Goal: Task Accomplishment & Management: Use online tool/utility

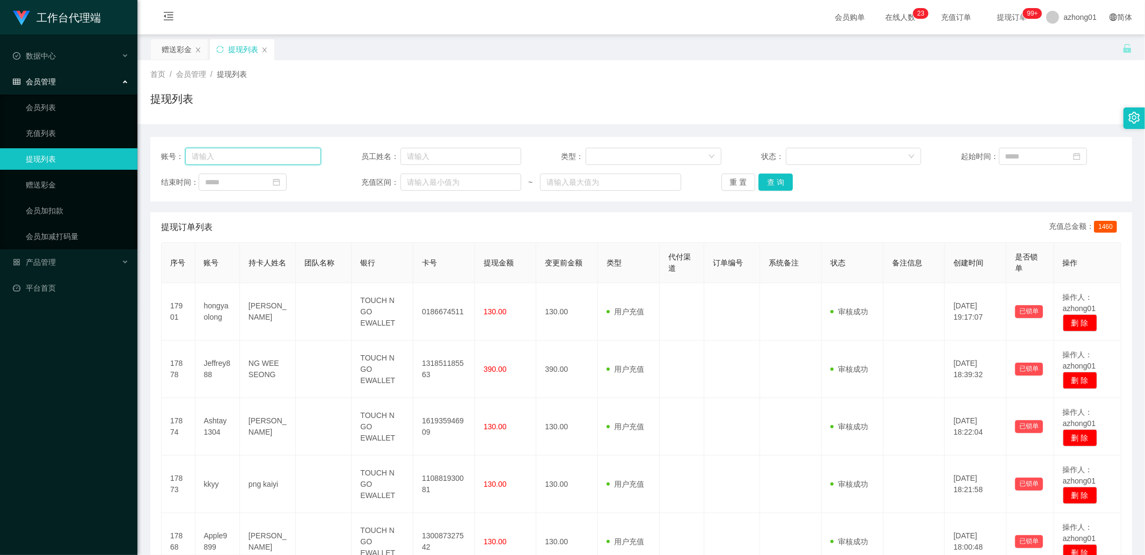
click at [253, 157] on input "text" at bounding box center [253, 156] width 136 height 17
click at [245, 156] on input "text" at bounding box center [253, 156] width 136 height 17
paste input "christywong5140"
type input "christywong5140"
click at [775, 184] on button "查 询" at bounding box center [776, 181] width 34 height 17
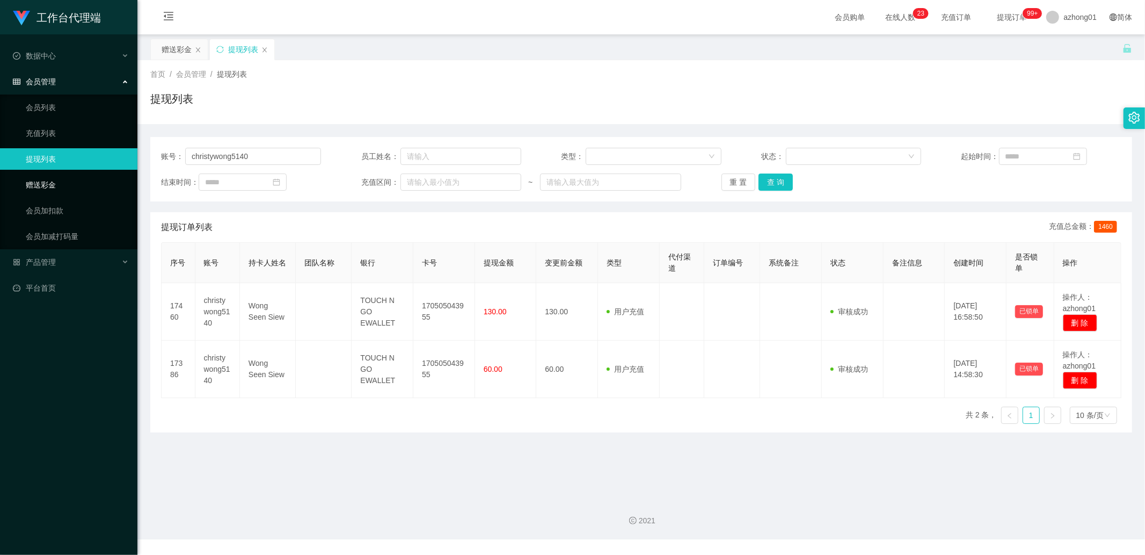
click at [58, 179] on link "赠送彩金" at bounding box center [77, 184] width 103 height 21
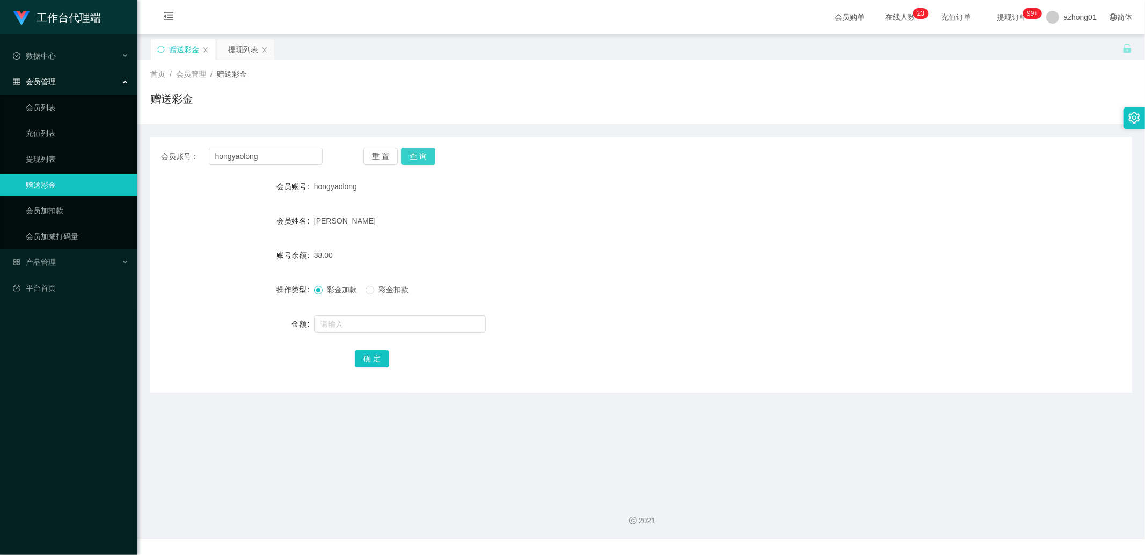
click at [427, 160] on button "查 询" at bounding box center [418, 156] width 34 height 17
click at [336, 330] on input "text" at bounding box center [400, 323] width 172 height 17
click at [62, 214] on link "会员加扣款" at bounding box center [77, 210] width 103 height 21
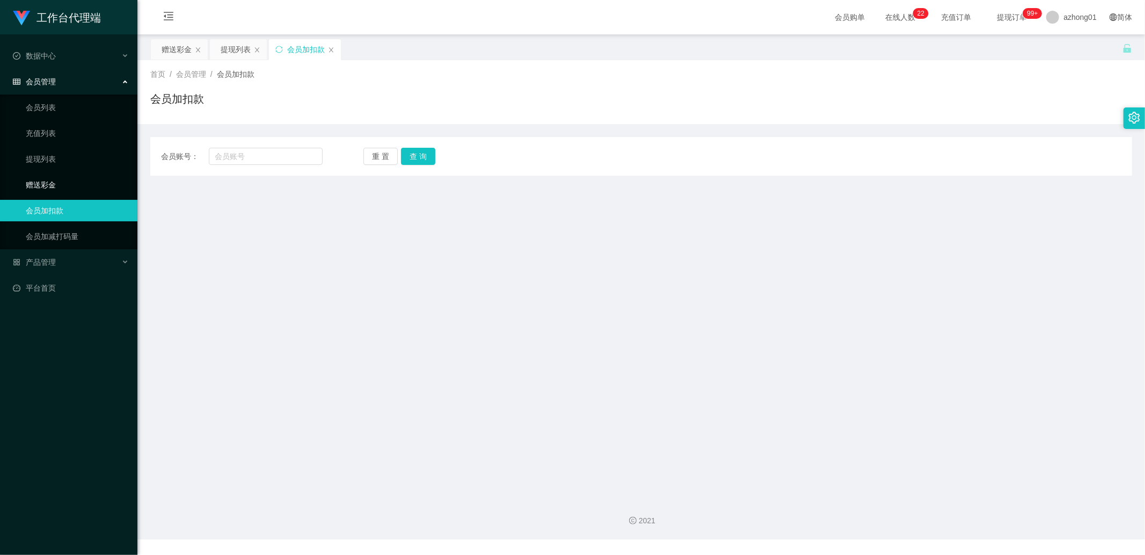
click at [65, 179] on link "赠送彩金" at bounding box center [77, 184] width 103 height 21
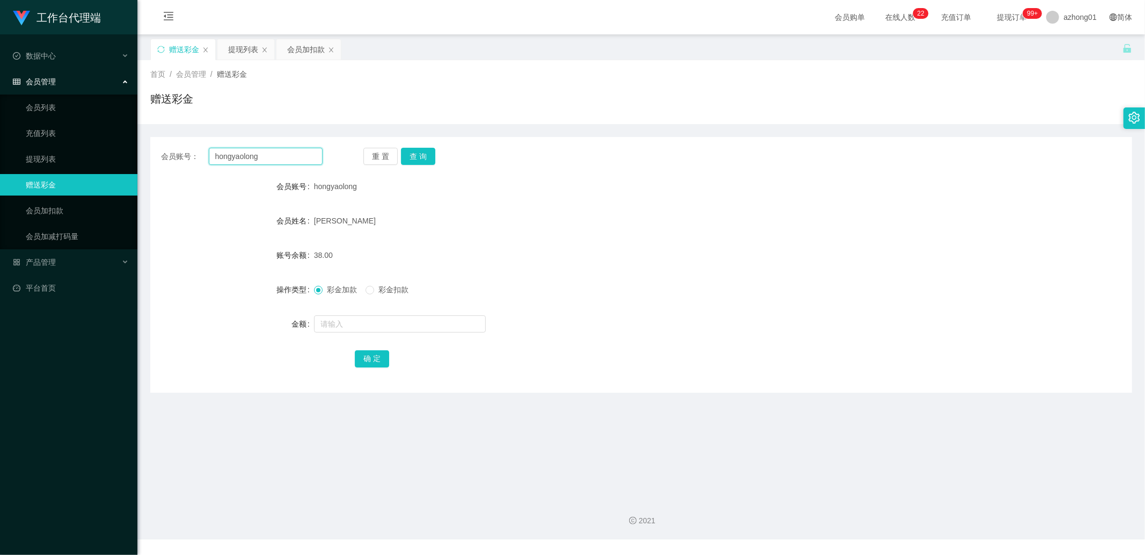
click at [271, 158] on input "hongyaolong" at bounding box center [266, 156] width 114 height 17
drag, startPoint x: 34, startPoint y: 208, endPoint x: 40, endPoint y: 210, distance: 6.6
click at [34, 208] on link "会员加扣款" at bounding box center [77, 210] width 103 height 21
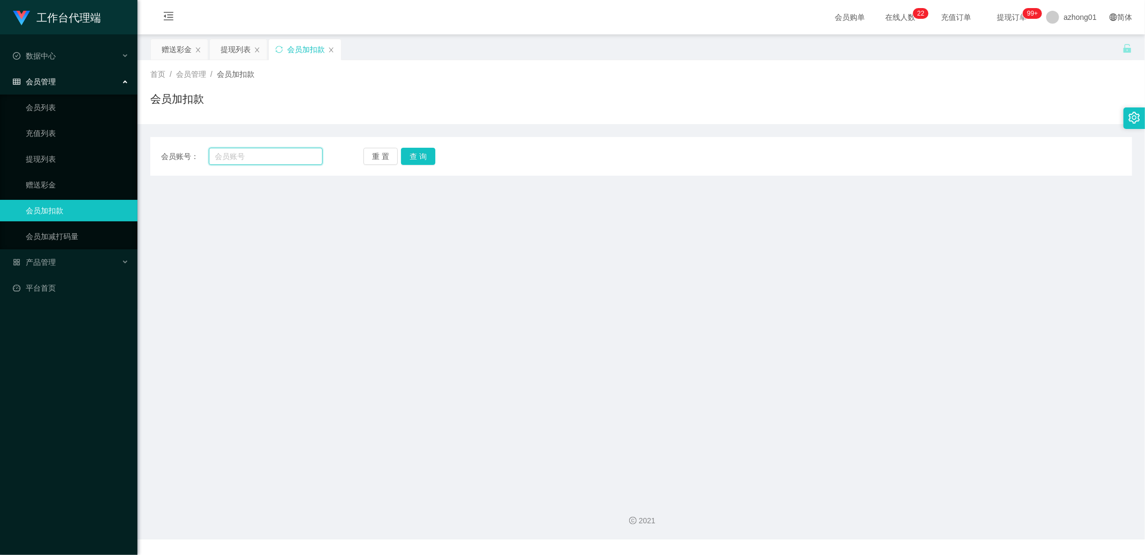
click at [251, 158] on input "text" at bounding box center [266, 156] width 114 height 17
paste input "hongyaolong"
type input "hongyaolong"
click at [406, 158] on button "查 询" at bounding box center [418, 156] width 34 height 17
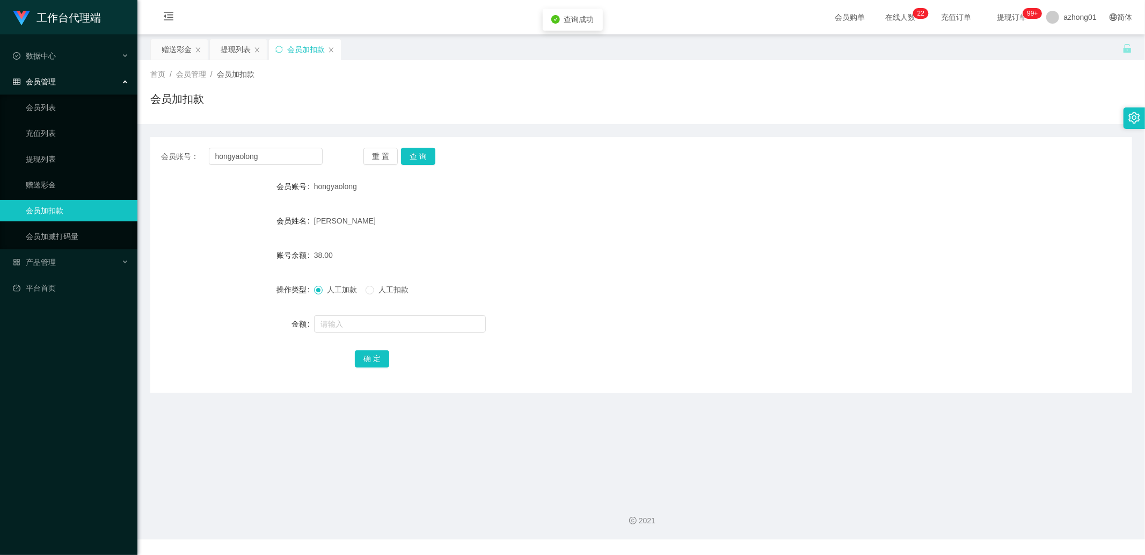
click at [376, 285] on span "人工扣款" at bounding box center [393, 289] width 39 height 9
